Goal: Navigation & Orientation: Find specific page/section

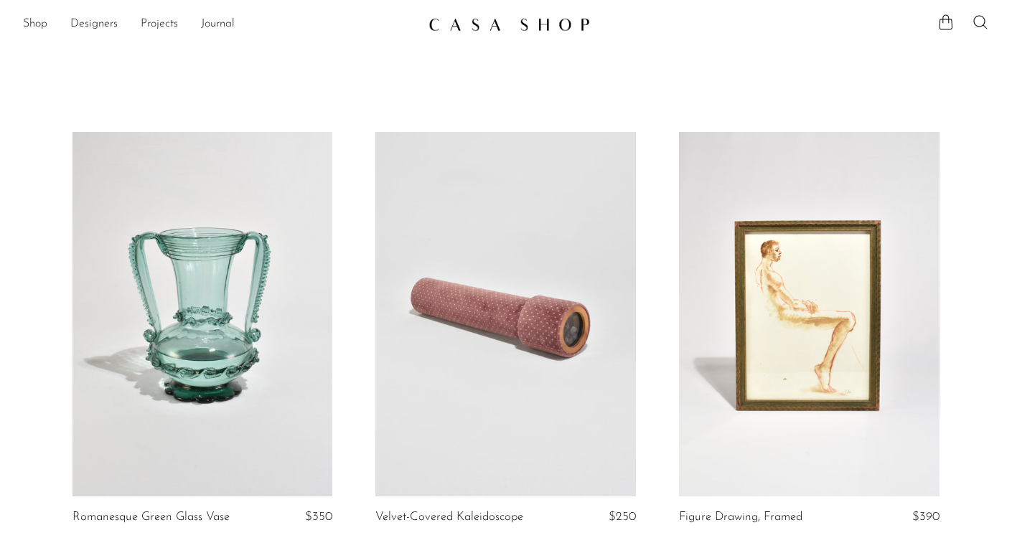
click at [857, 306] on link at bounding box center [809, 314] width 261 height 365
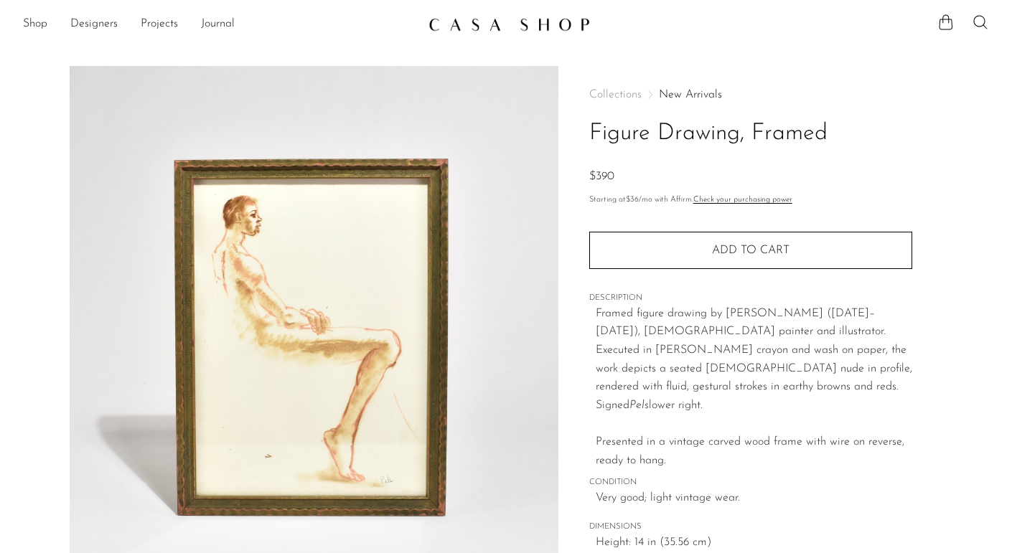
scroll to position [1, 0]
click at [41, 18] on link "Shop" at bounding box center [35, 23] width 24 height 19
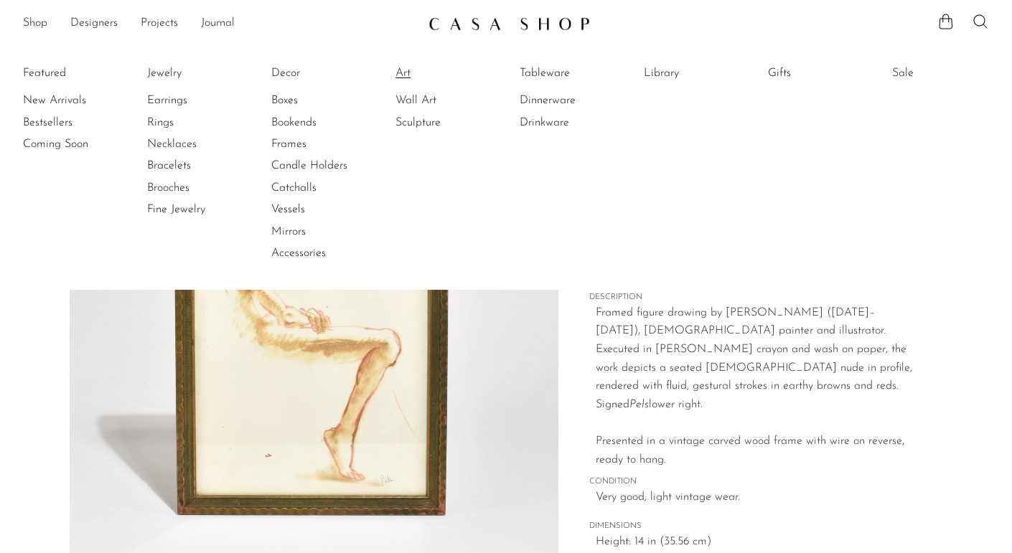
click at [403, 74] on link "Art" at bounding box center [450, 73] width 108 height 16
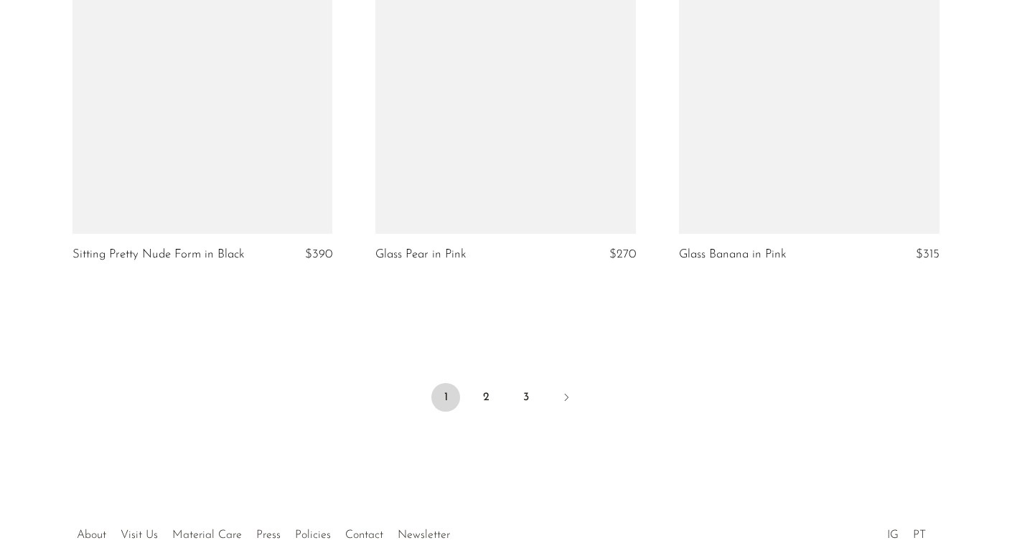
scroll to position [4916, 0]
